Goal: Task Accomplishment & Management: Use online tool/utility

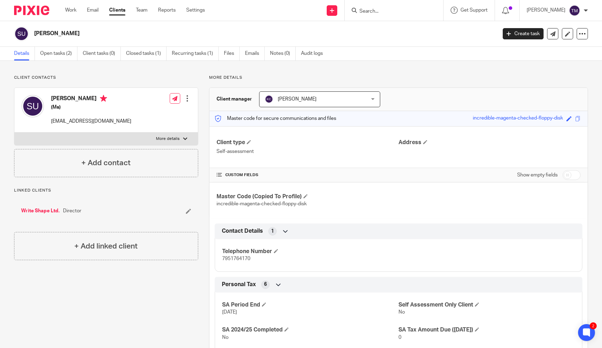
click at [416, 10] on input "Search" at bounding box center [389, 11] width 63 height 6
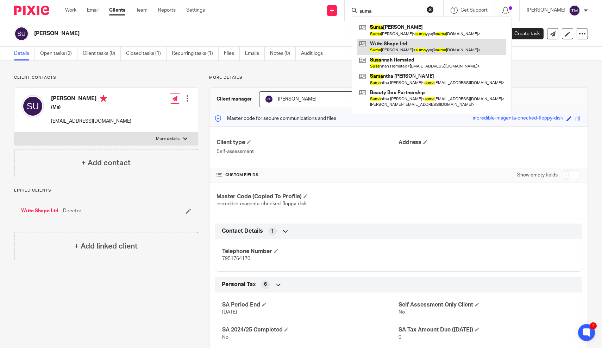
type input "suma"
click at [433, 44] on link at bounding box center [431, 47] width 149 height 16
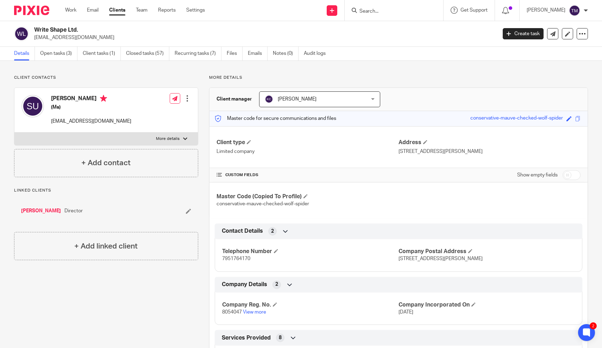
drag, startPoint x: 466, startPoint y: 120, endPoint x: 563, endPoint y: 119, distance: 96.4
click at [563, 119] on div "Master code for secure communications and files conservative-mauve-checked-wolf…" at bounding box center [398, 118] width 378 height 15
copy div "conservative-mauve-checked-wolf-spider"
drag, startPoint x: 315, startPoint y: 204, endPoint x: 217, endPoint y: 205, distance: 97.8
click at [217, 205] on p "conservative-mauve-checked-wolf-spider" at bounding box center [307, 204] width 182 height 7
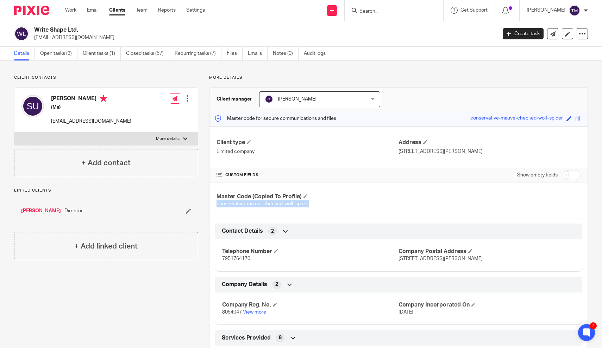
copy span "conservative-mauve-checked-wolf-spider"
click at [384, 11] on input "Search" at bounding box center [389, 11] width 63 height 6
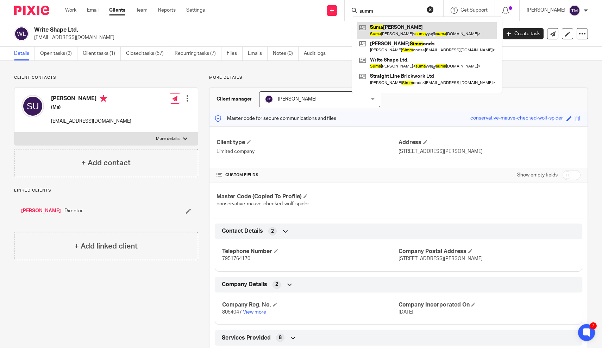
type input "summ"
click at [399, 32] on link at bounding box center [426, 30] width 139 height 16
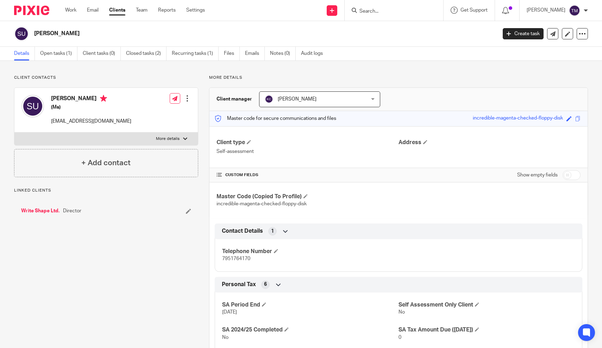
click at [67, 56] on link "Open tasks (1)" at bounding box center [58, 54] width 37 height 14
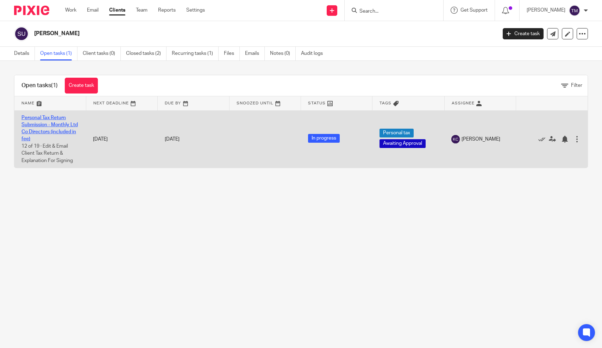
click at [51, 133] on link "Personal Tax Return Submission - Monthly Ltd Co Directors (included in fee)" at bounding box center [49, 128] width 56 height 26
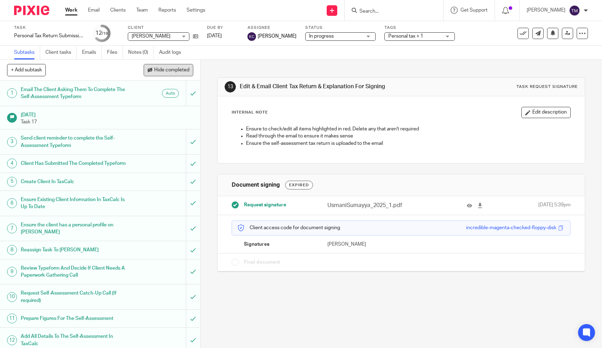
click at [181, 72] on span "Hide completed" at bounding box center [171, 71] width 35 height 6
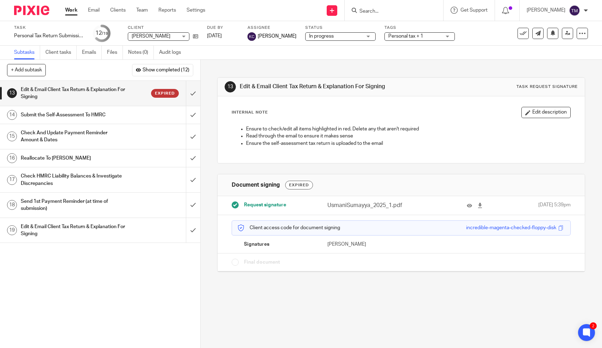
click at [101, 115] on h1 "Submit the Self-Assessment To HMRC" at bounding box center [74, 115] width 106 height 11
